Goal: Information Seeking & Learning: Learn about a topic

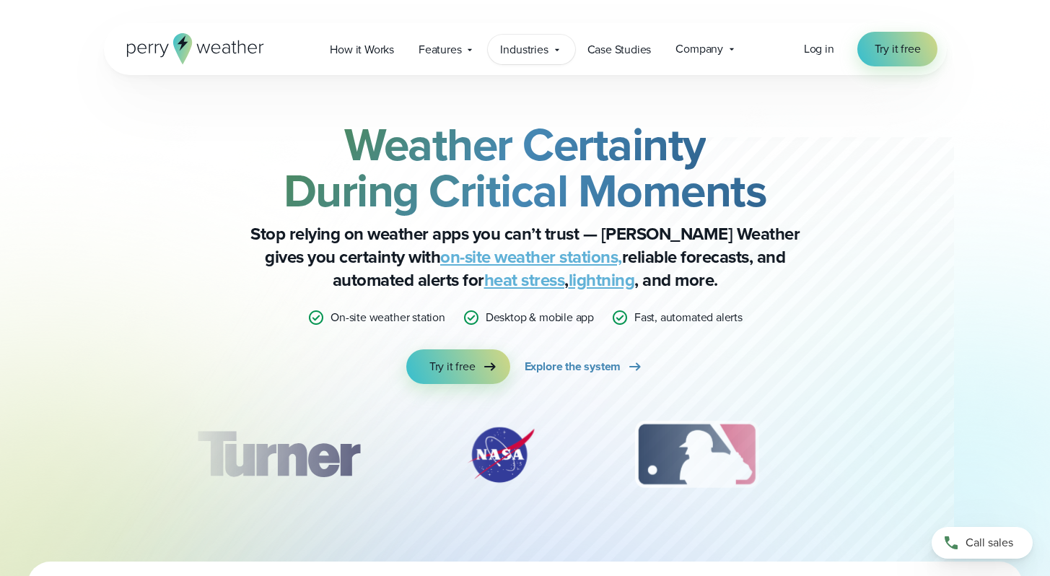
click at [548, 60] on div "Industries Featured Case Study How PGA of America is Prioritizing Golfer Safety…" at bounding box center [531, 50] width 87 height 30
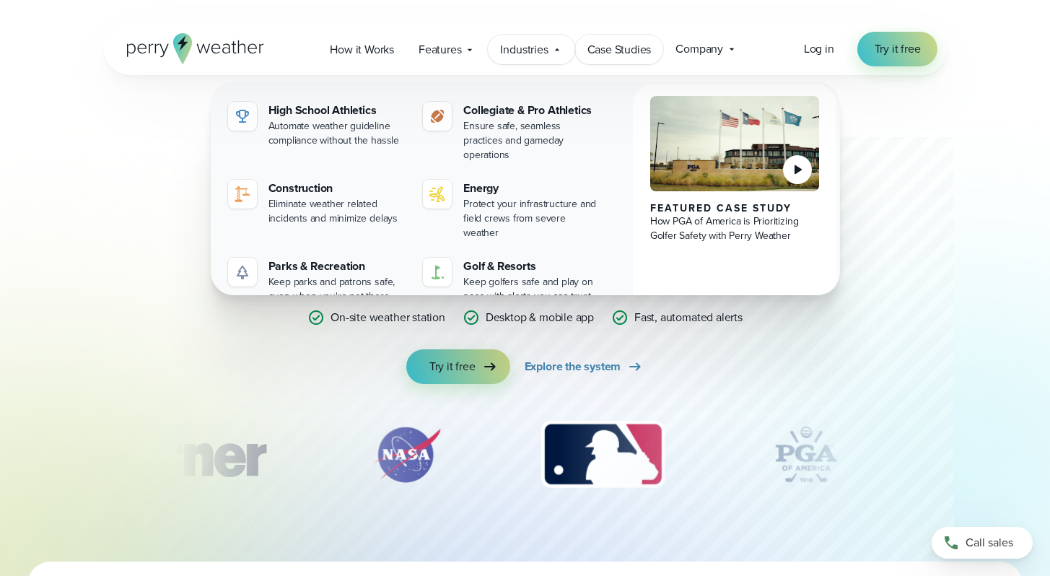
click at [603, 49] on span "Case Studies" at bounding box center [619, 49] width 64 height 17
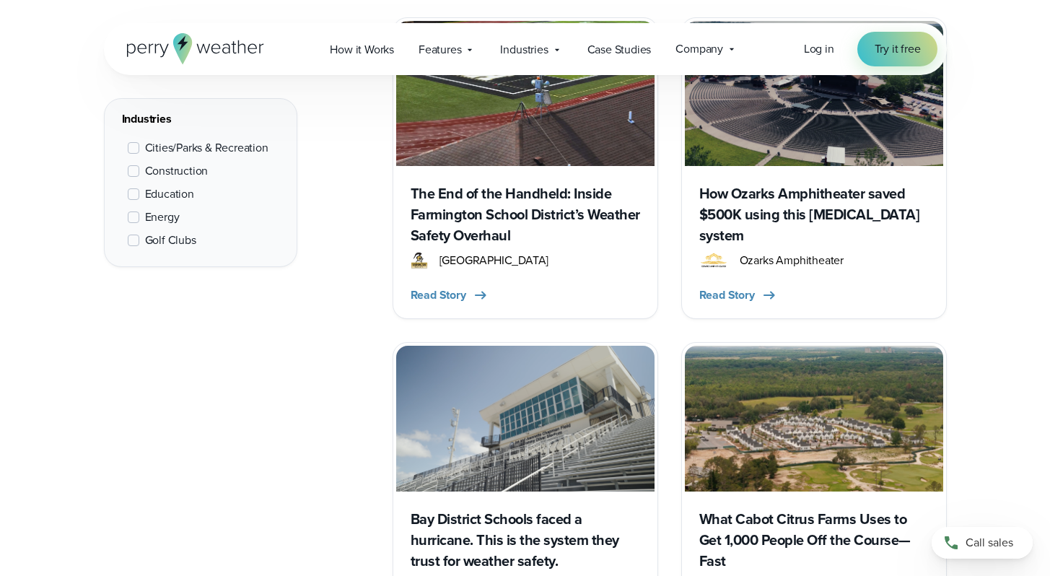
scroll to position [734, 0]
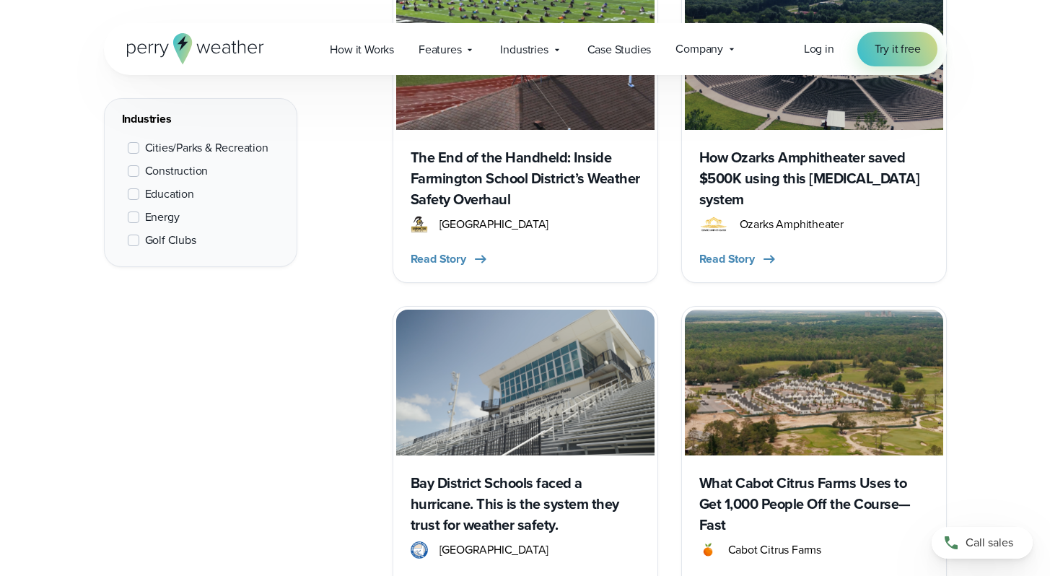
click at [139, 195] on label "Education" at bounding box center [161, 193] width 66 height 17
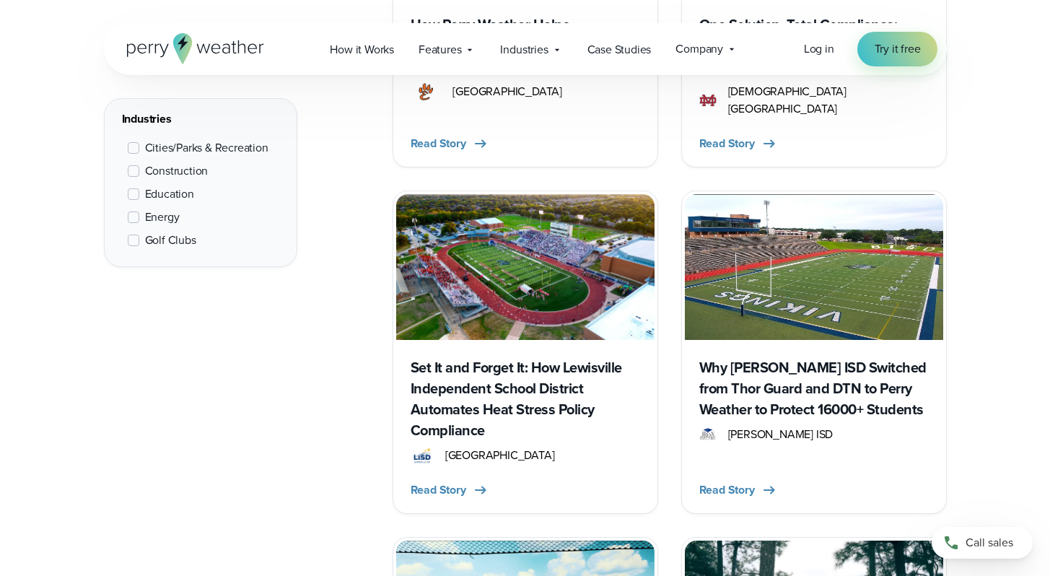
scroll to position [1884, 0]
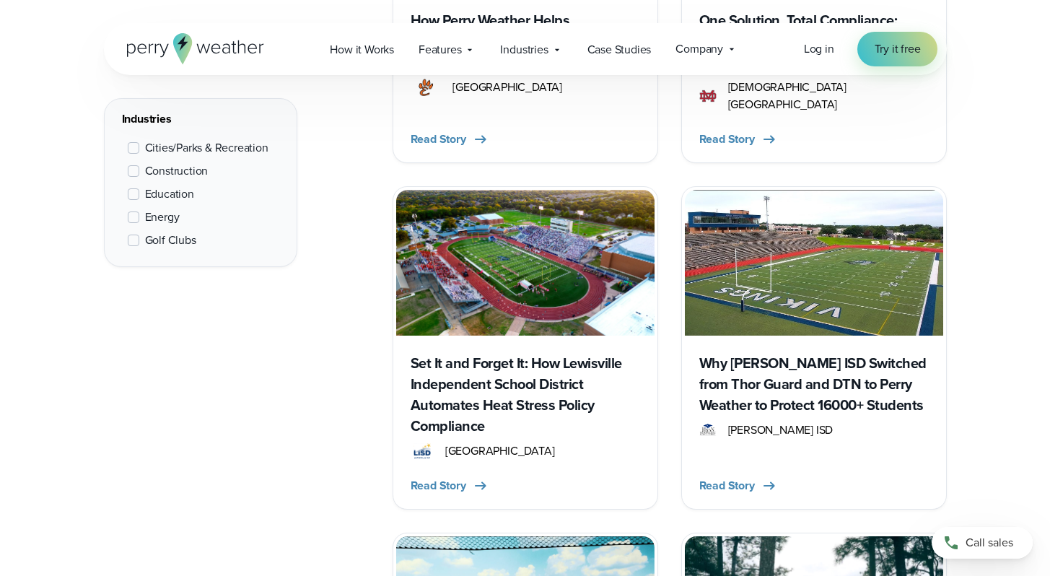
click at [739, 353] on h3 "Why [PERSON_NAME] ISD Switched from Thor Guard and DTN to Perry Weather to Prot…" at bounding box center [813, 384] width 229 height 63
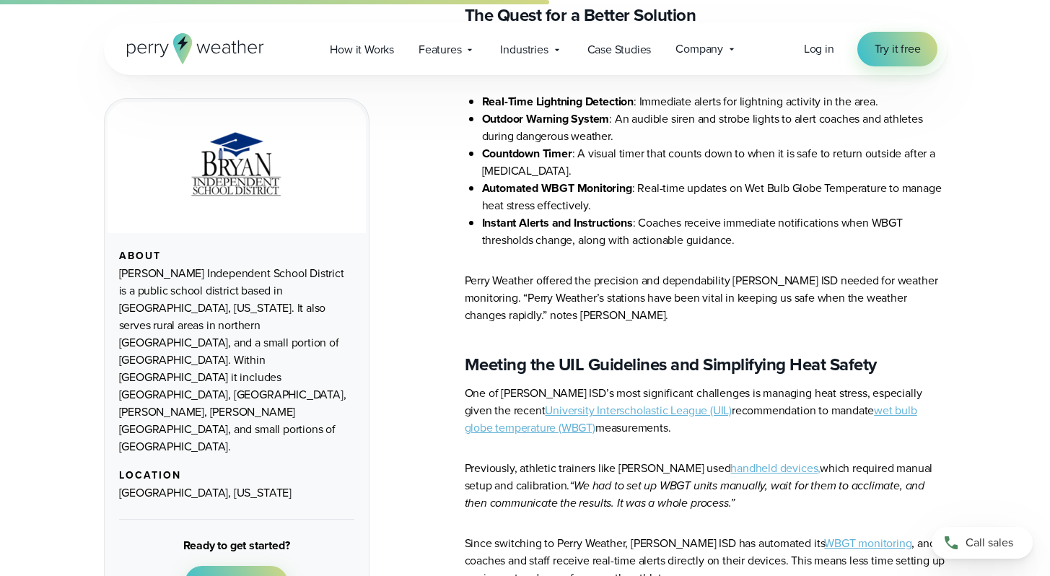
scroll to position [1652, 0]
